Goal: Task Accomplishment & Management: Manage account settings

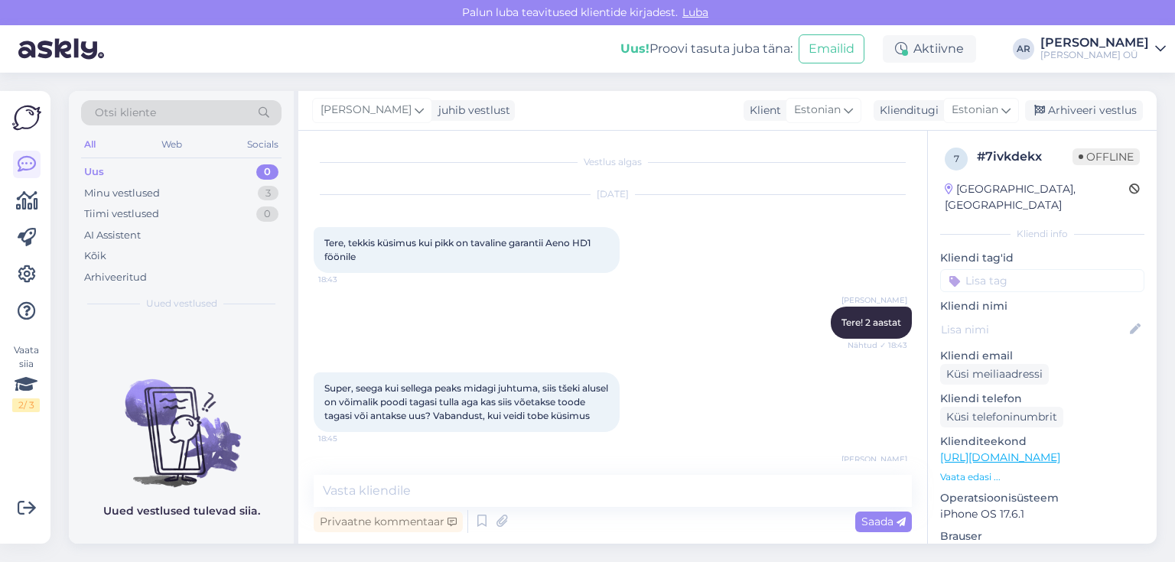
click at [199, 195] on div "Minu vestlused 3" at bounding box center [181, 193] width 200 height 21
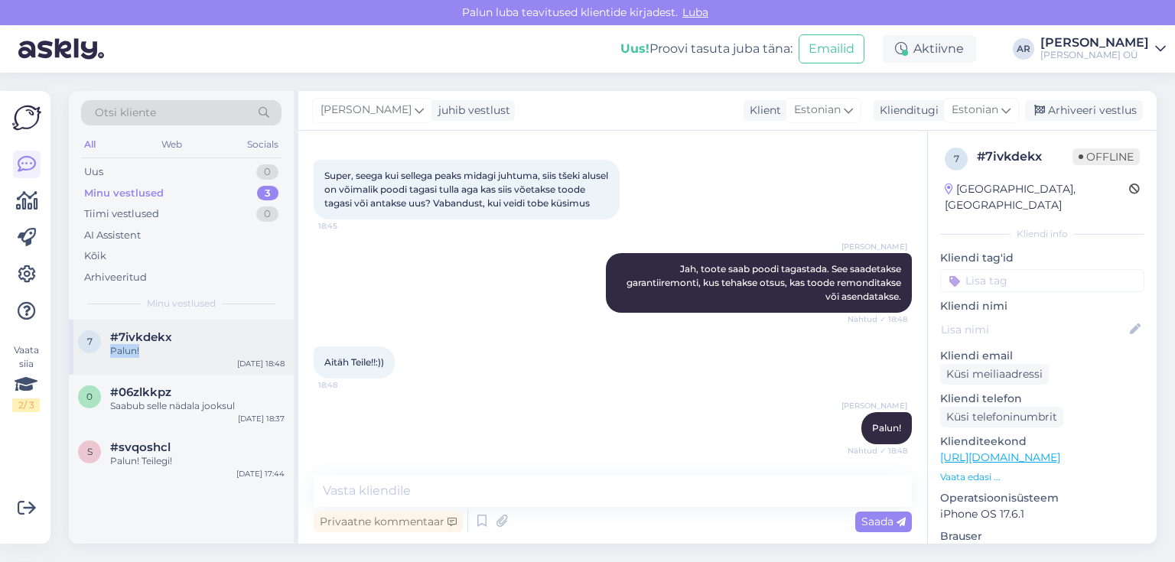
click at [177, 343] on div "#7ivkdekx Palun!" at bounding box center [197, 344] width 174 height 28
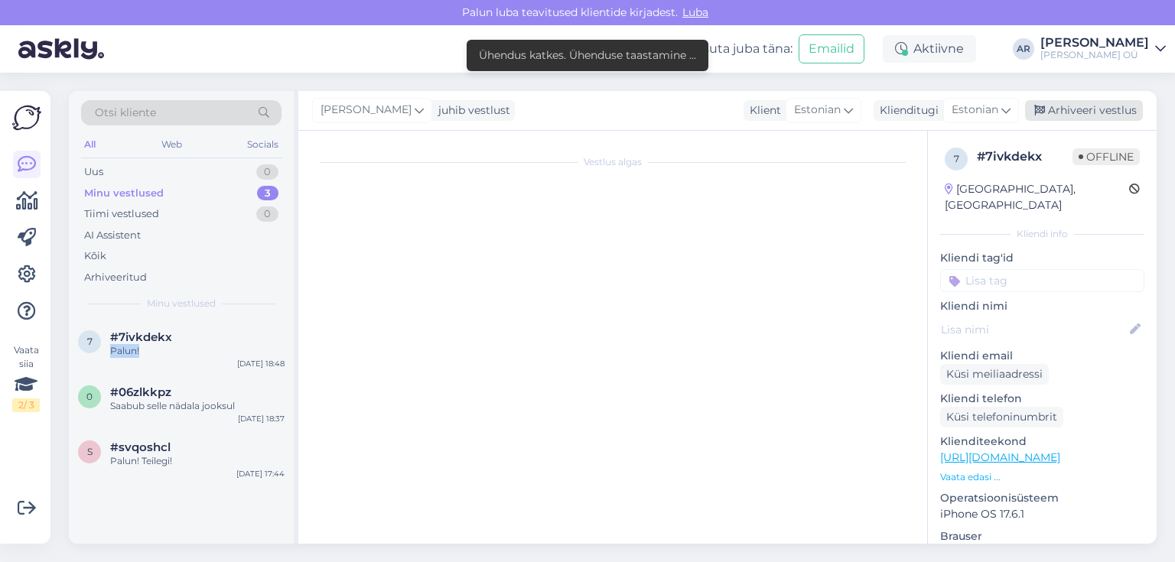
click at [1071, 116] on div "Arhiveeri vestlus" at bounding box center [1084, 110] width 118 height 21
click at [155, 356] on div "Palun!" at bounding box center [197, 351] width 174 height 14
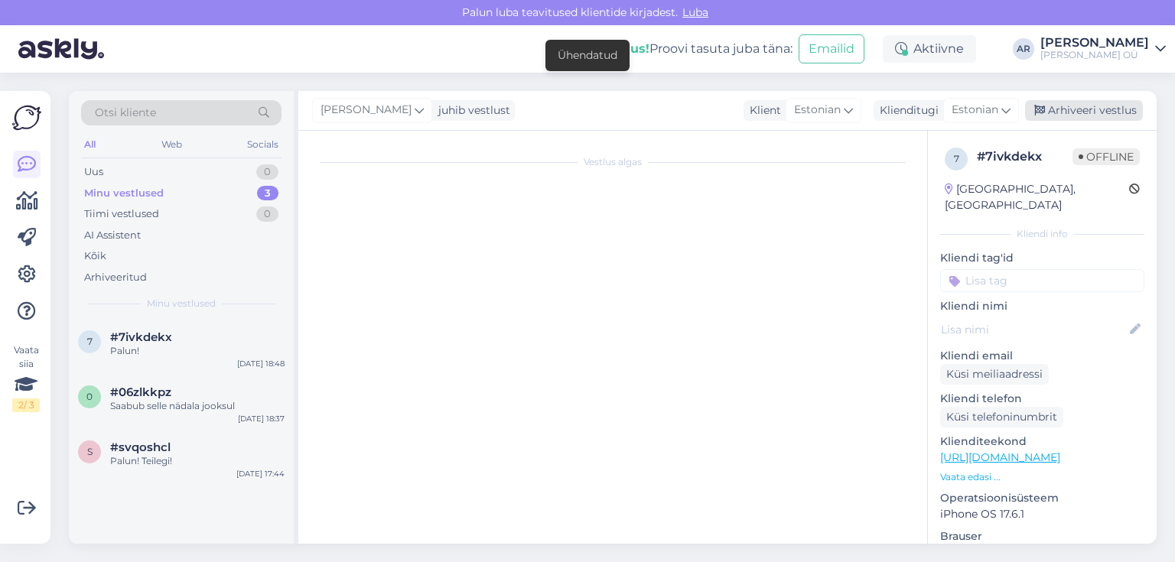
click at [1117, 114] on div "Arhiveeri vestlus" at bounding box center [1084, 110] width 118 height 21
click at [1061, 104] on div "Arhiveeri vestlus" at bounding box center [1084, 110] width 118 height 21
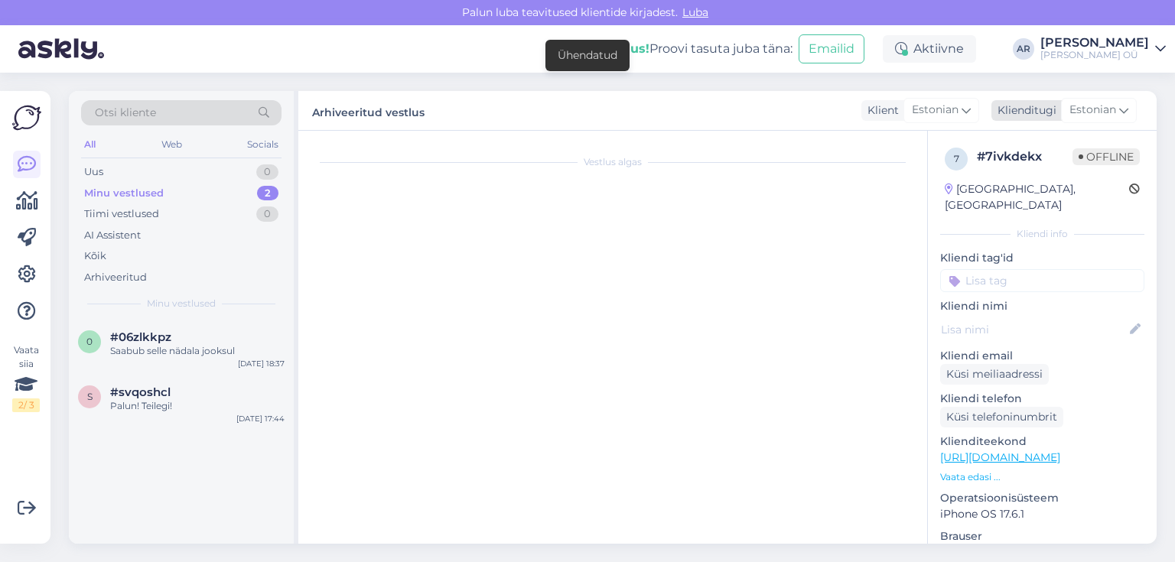
click at [1060, 109] on div "Klienditugi [DEMOGRAPHIC_DATA]" at bounding box center [1063, 110] width 145 height 21
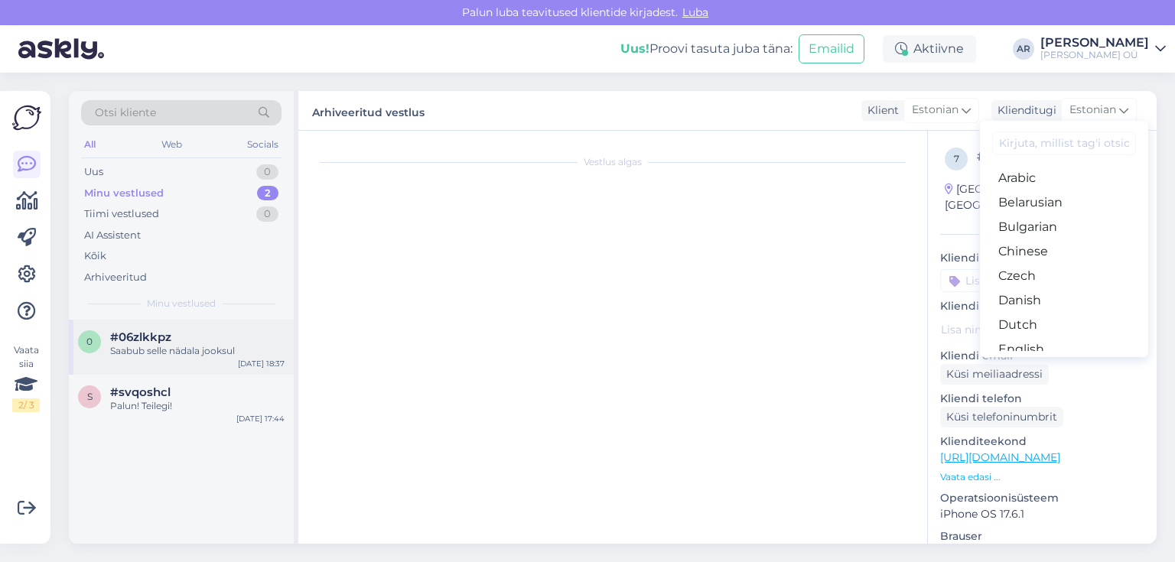
click at [190, 334] on div "#06zlkkpz" at bounding box center [197, 337] width 174 height 14
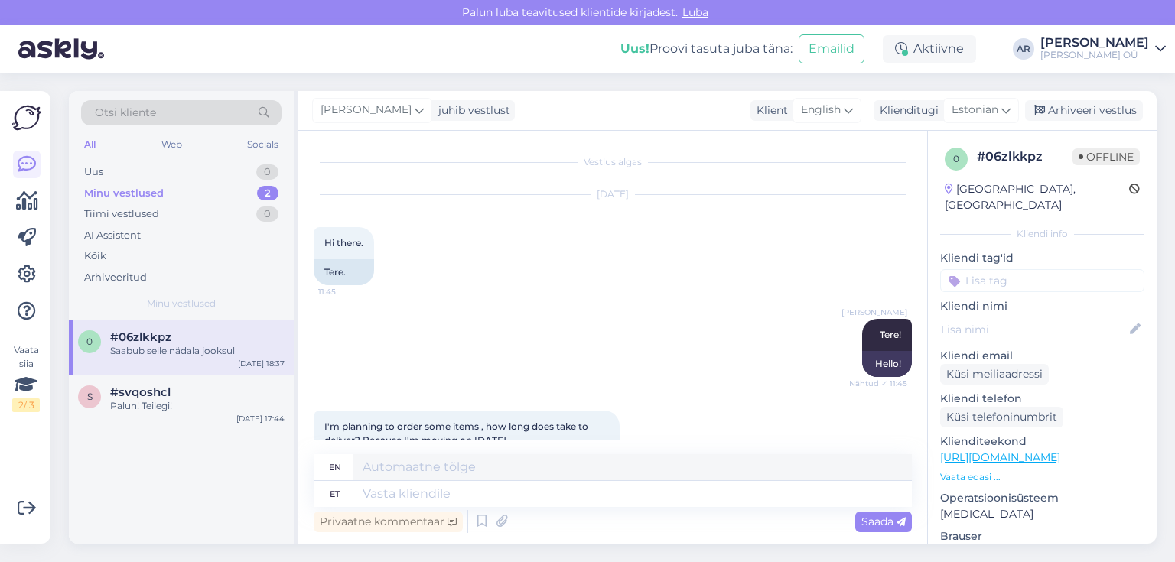
scroll to position [1793, 0]
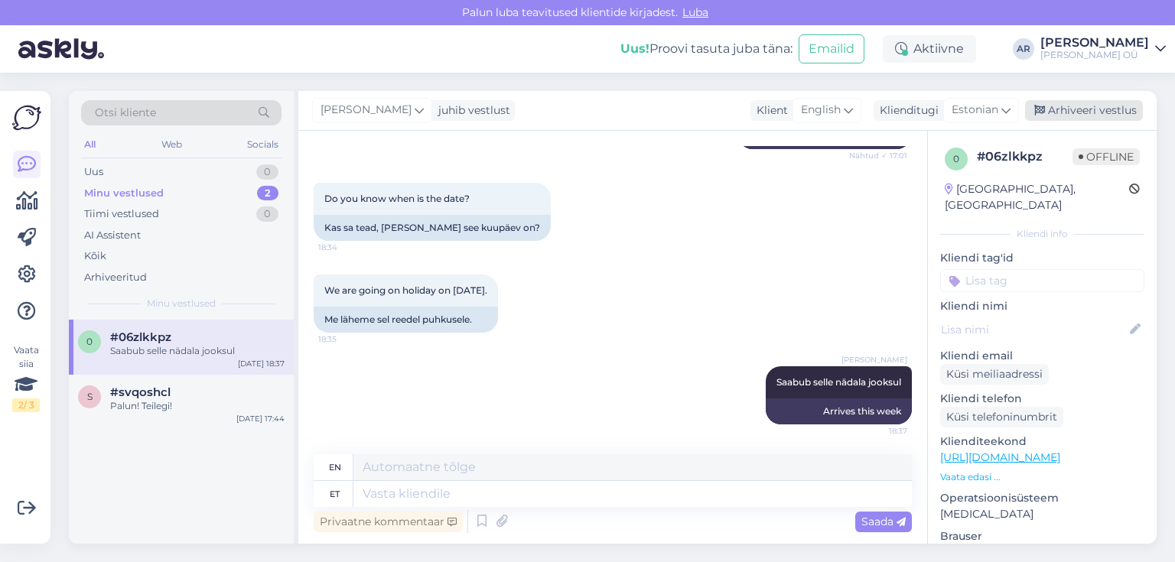
click at [1085, 106] on div "Arhiveeri vestlus" at bounding box center [1084, 110] width 118 height 21
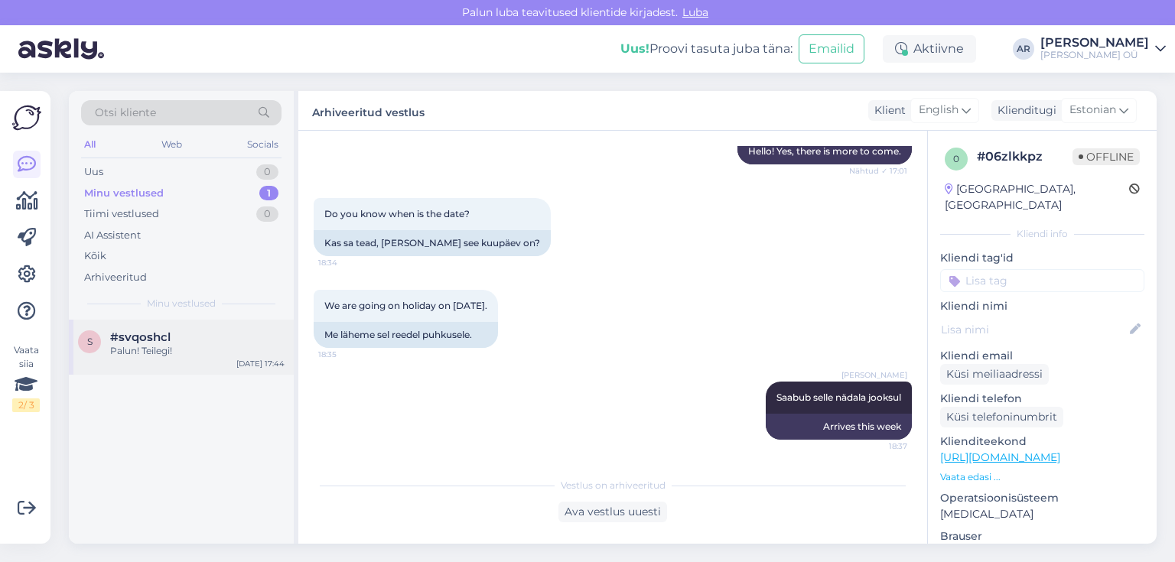
click at [229, 340] on div "#svqoshcl" at bounding box center [197, 337] width 174 height 14
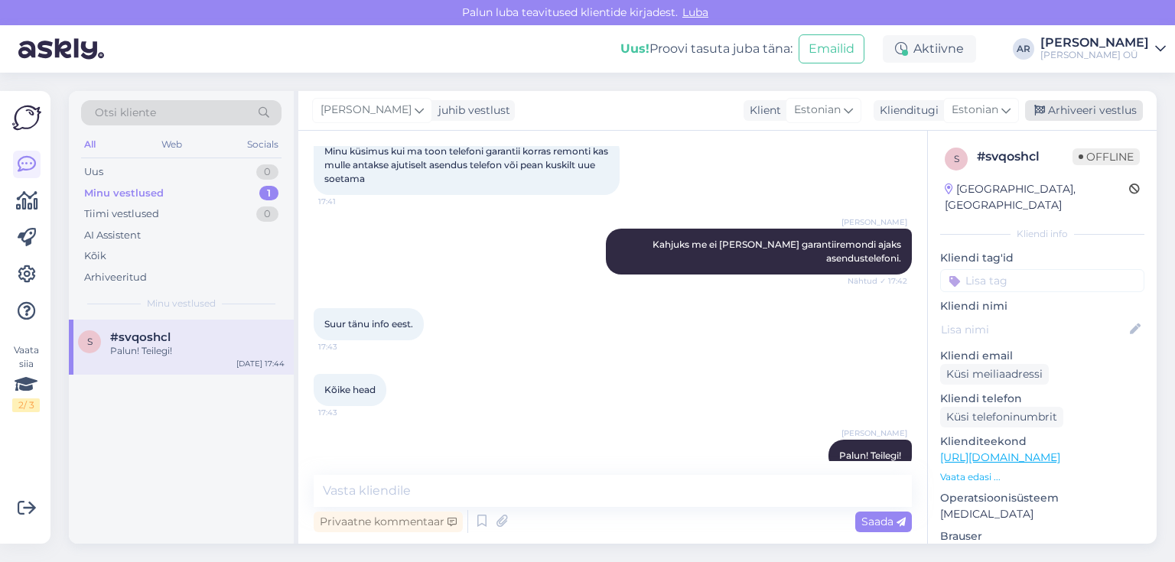
click at [1050, 114] on div "Arhiveeri vestlus" at bounding box center [1084, 110] width 118 height 21
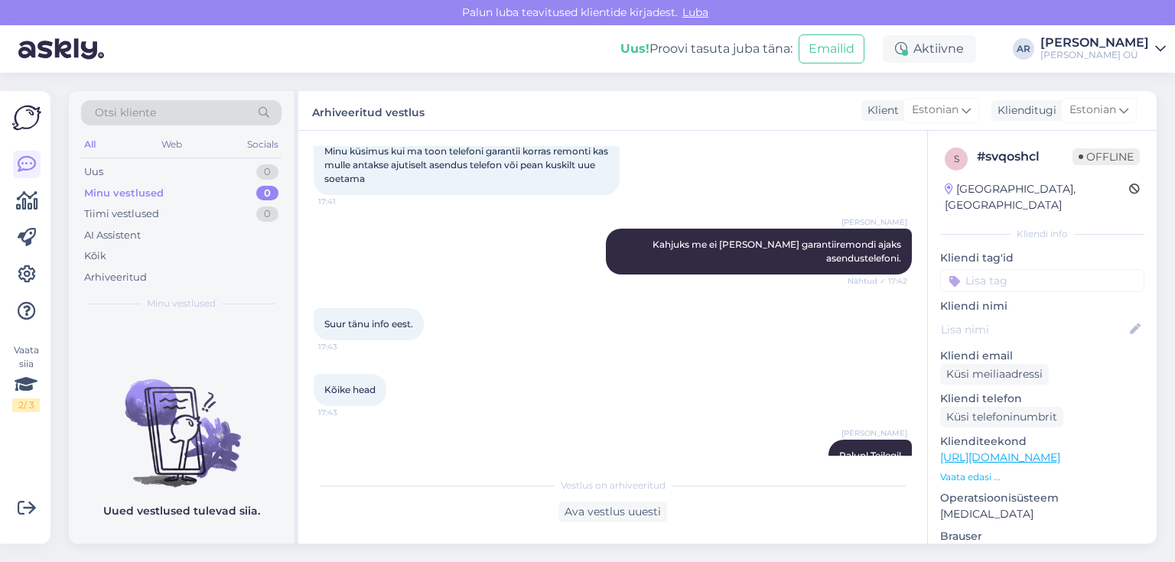
click at [675, 212] on div "[PERSON_NAME] me ei [PERSON_NAME] garantiiremondi ajaks asendustelefoni. Nähtud…" at bounding box center [613, 252] width 598 height 80
